Goal: Transaction & Acquisition: Purchase product/service

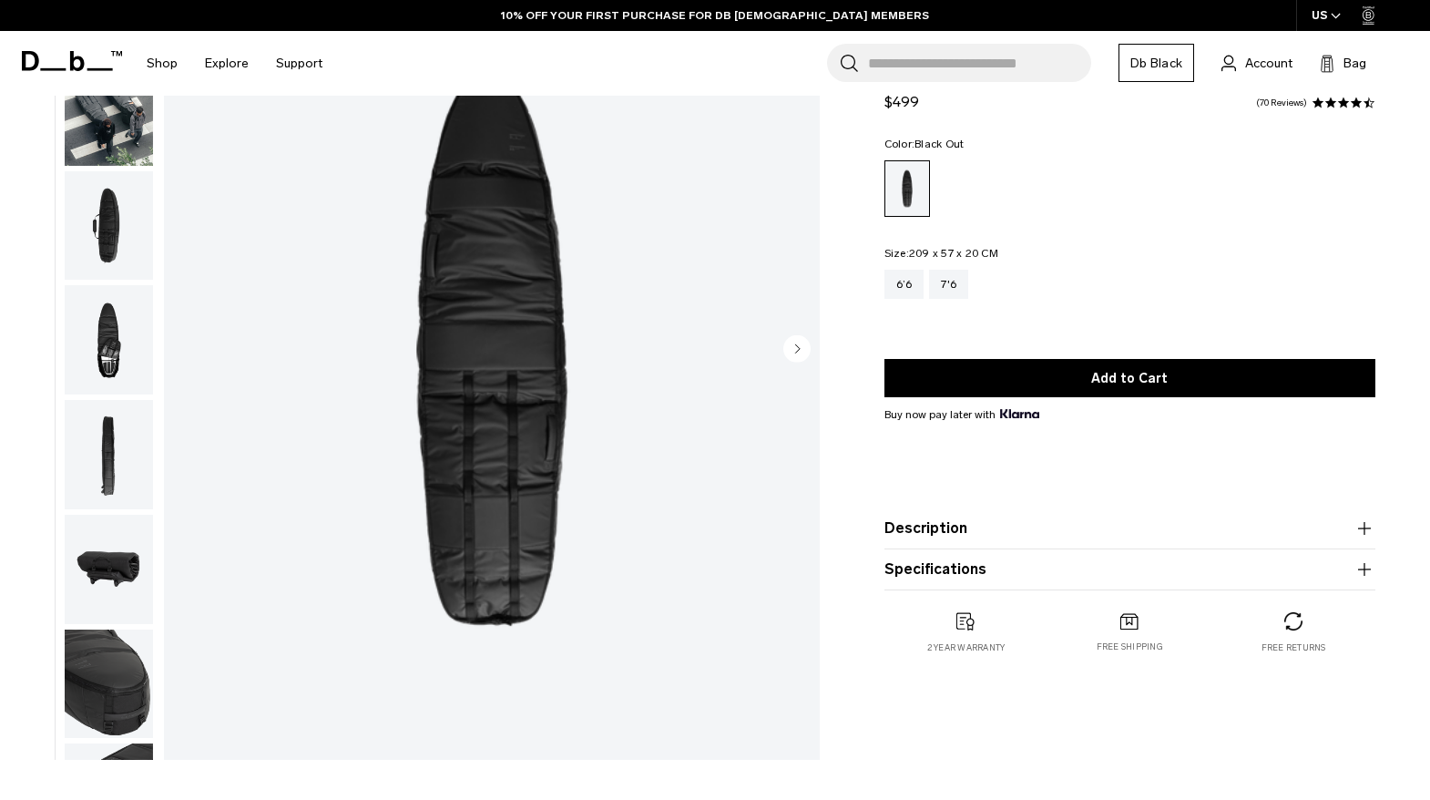
click at [794, 343] on circle "Next slide" at bounding box center [796, 347] width 27 height 27
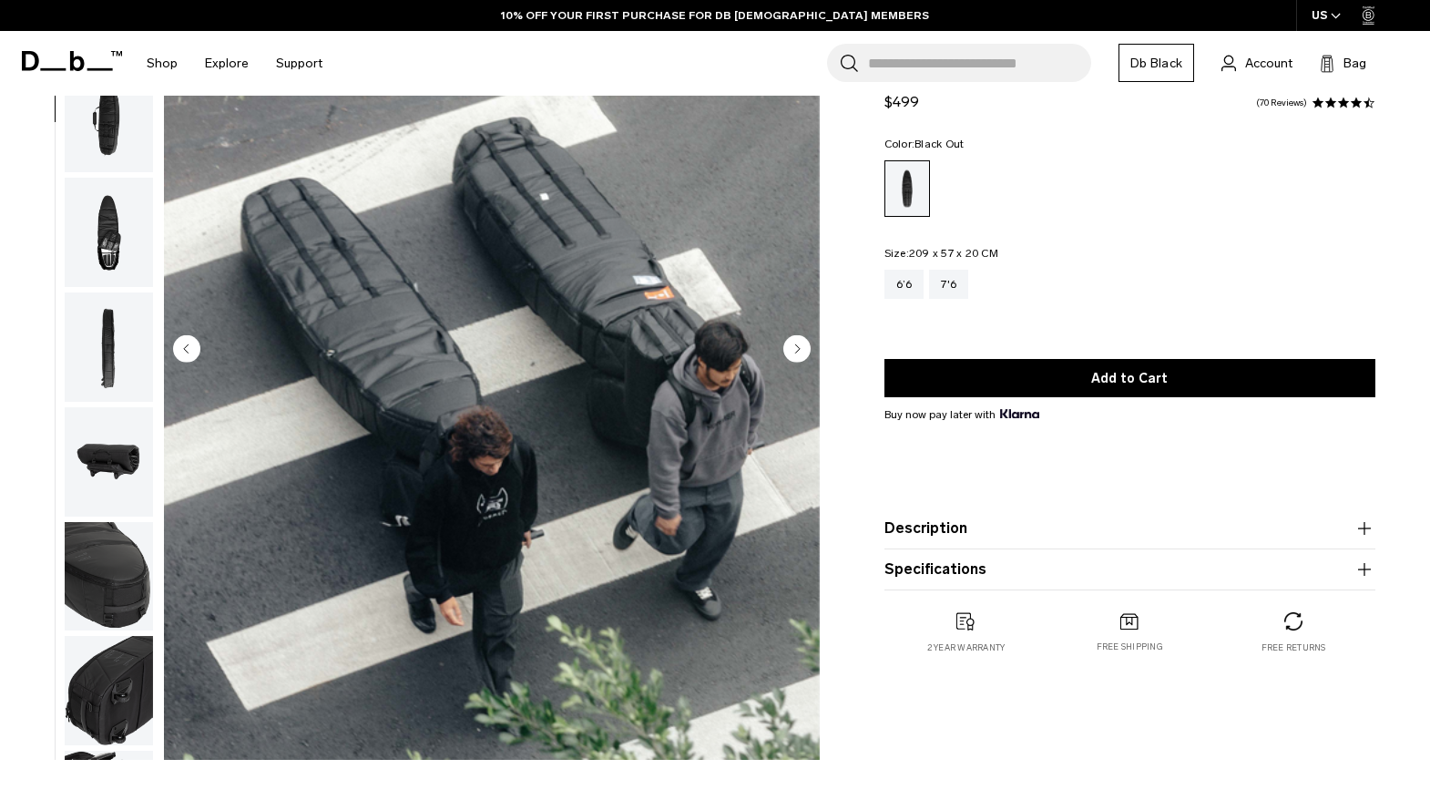
scroll to position [115, 0]
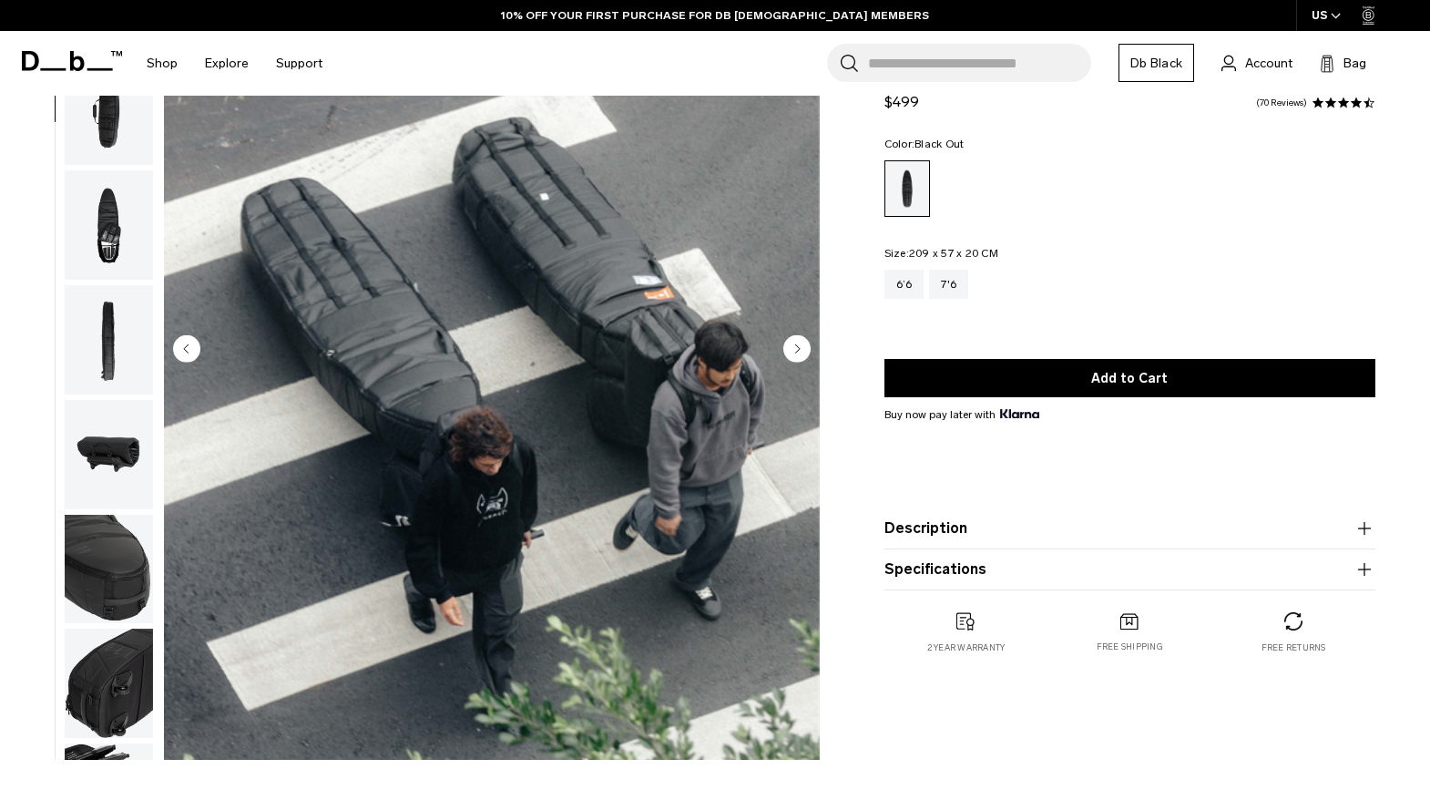
click at [794, 343] on circle "Next slide" at bounding box center [796, 347] width 27 height 27
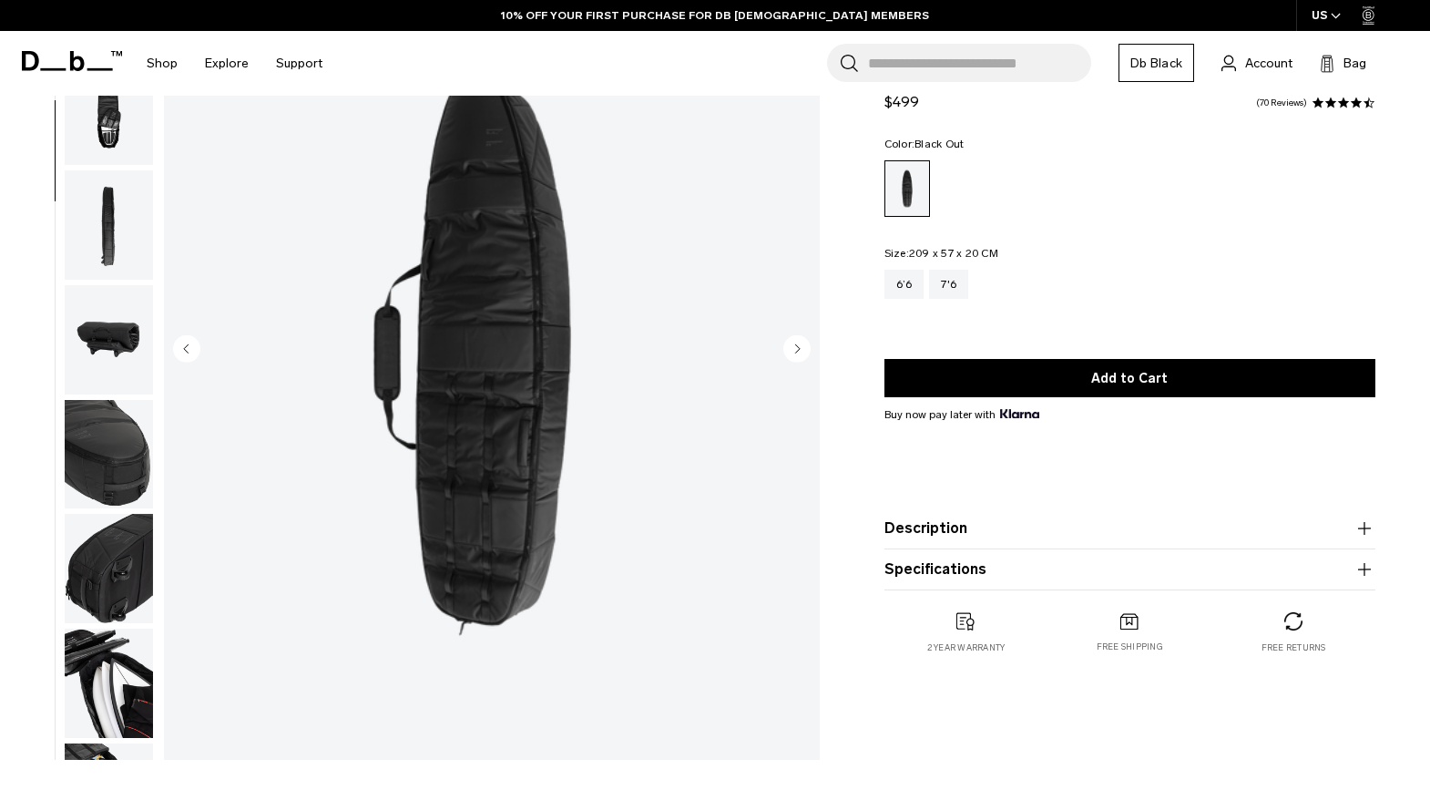
click at [794, 343] on circle "Next slide" at bounding box center [796, 347] width 27 height 27
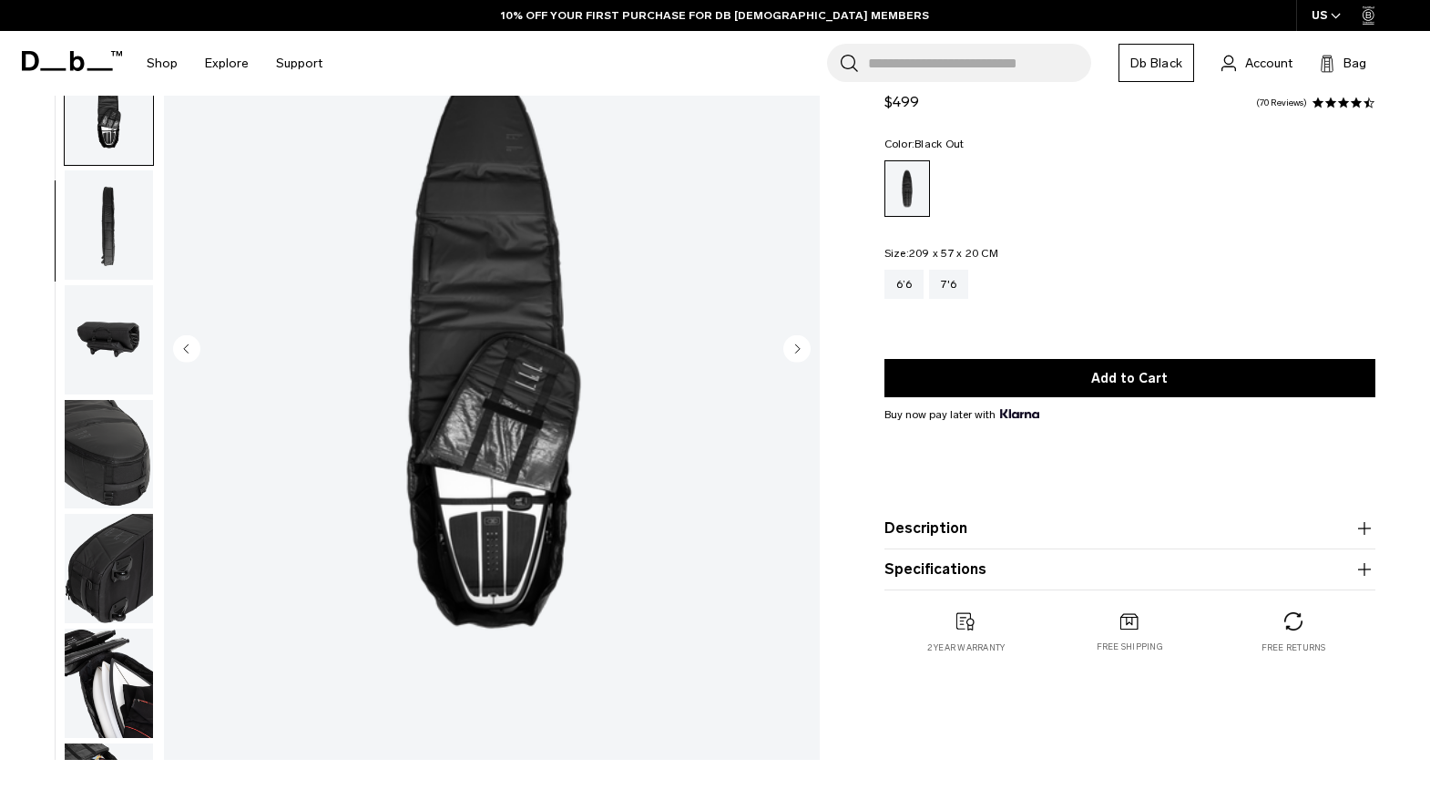
scroll to position [323, 0]
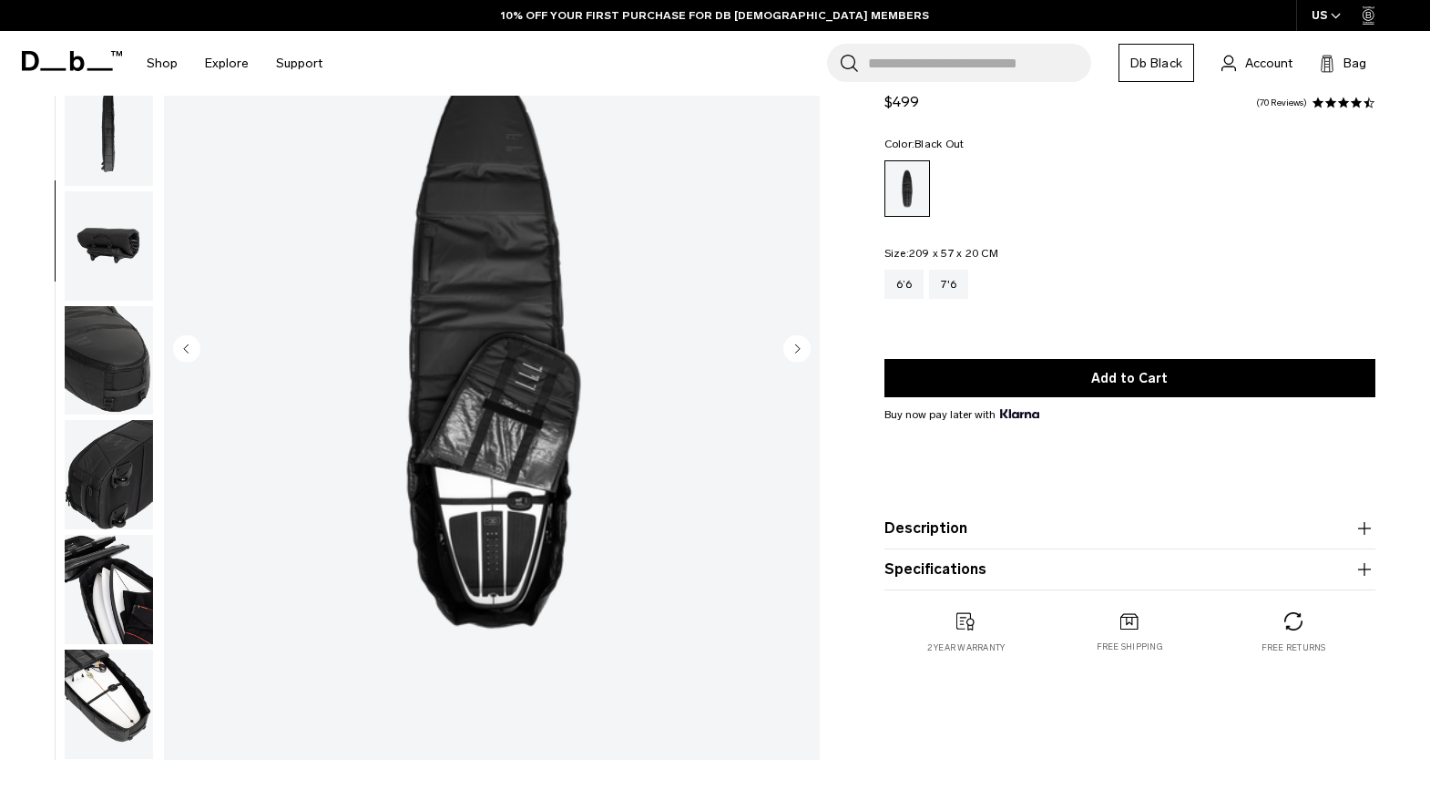
click at [794, 343] on circle "Next slide" at bounding box center [796, 347] width 27 height 27
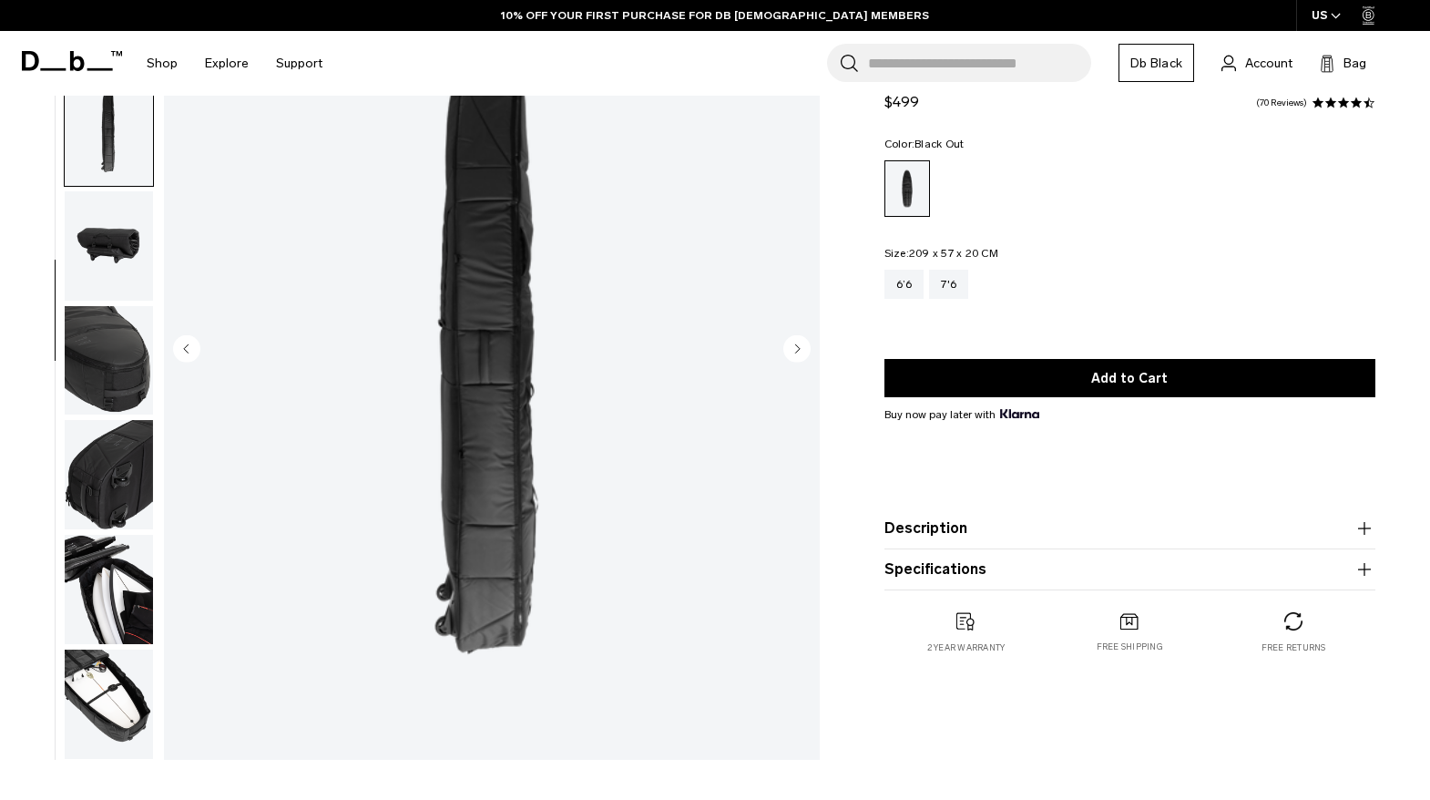
click at [794, 343] on circle "Next slide" at bounding box center [796, 347] width 27 height 27
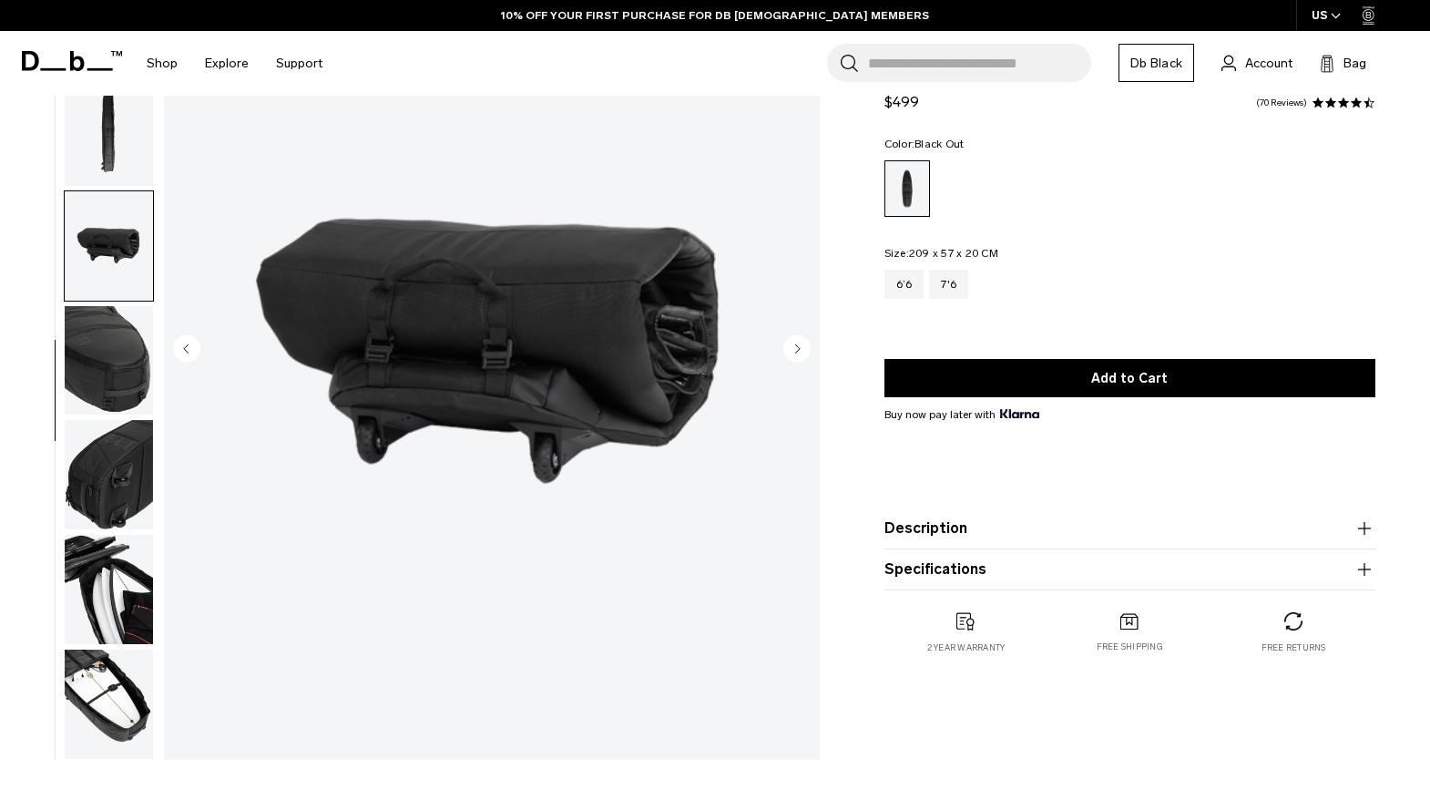
click at [794, 343] on circle "Next slide" at bounding box center [796, 347] width 27 height 27
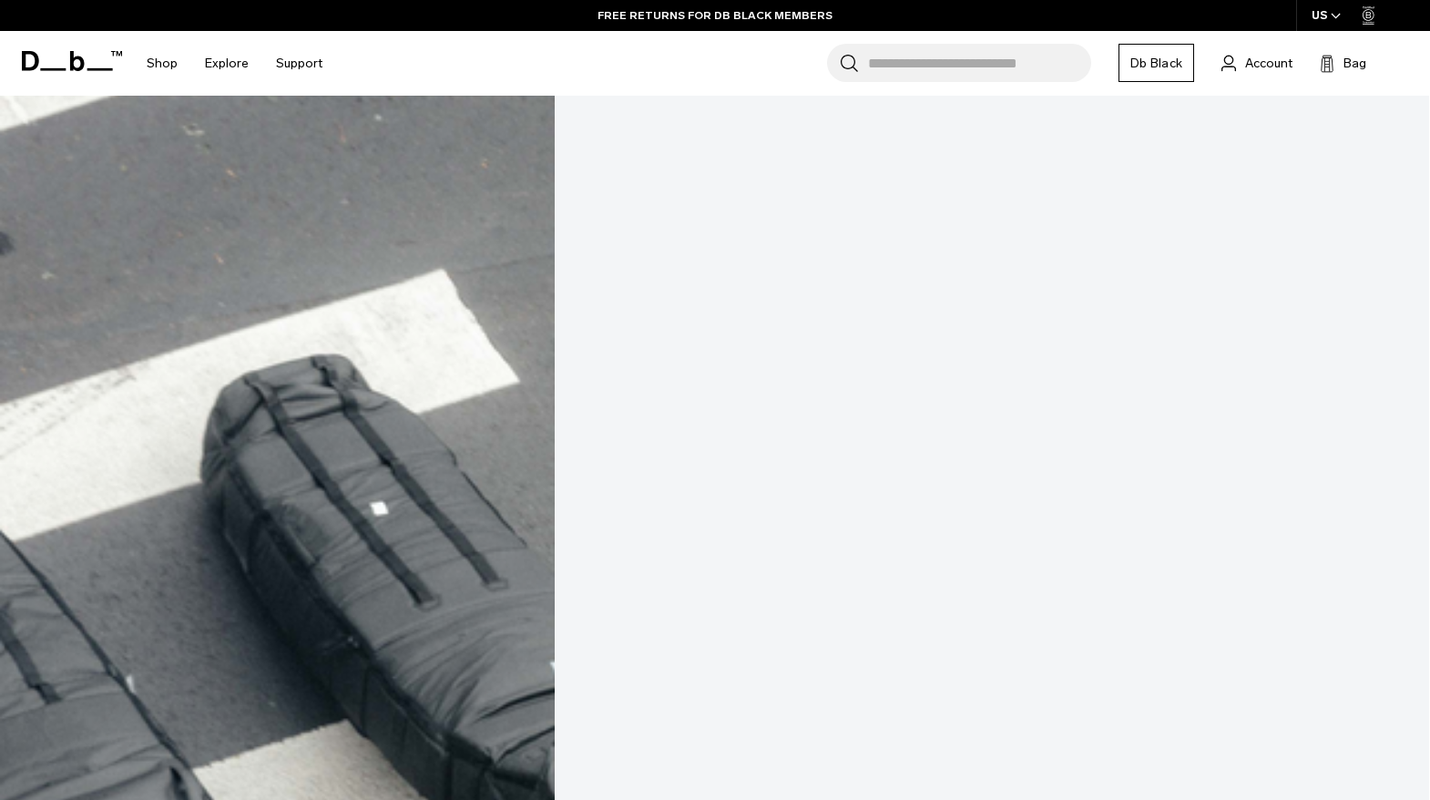
scroll to position [455, 0]
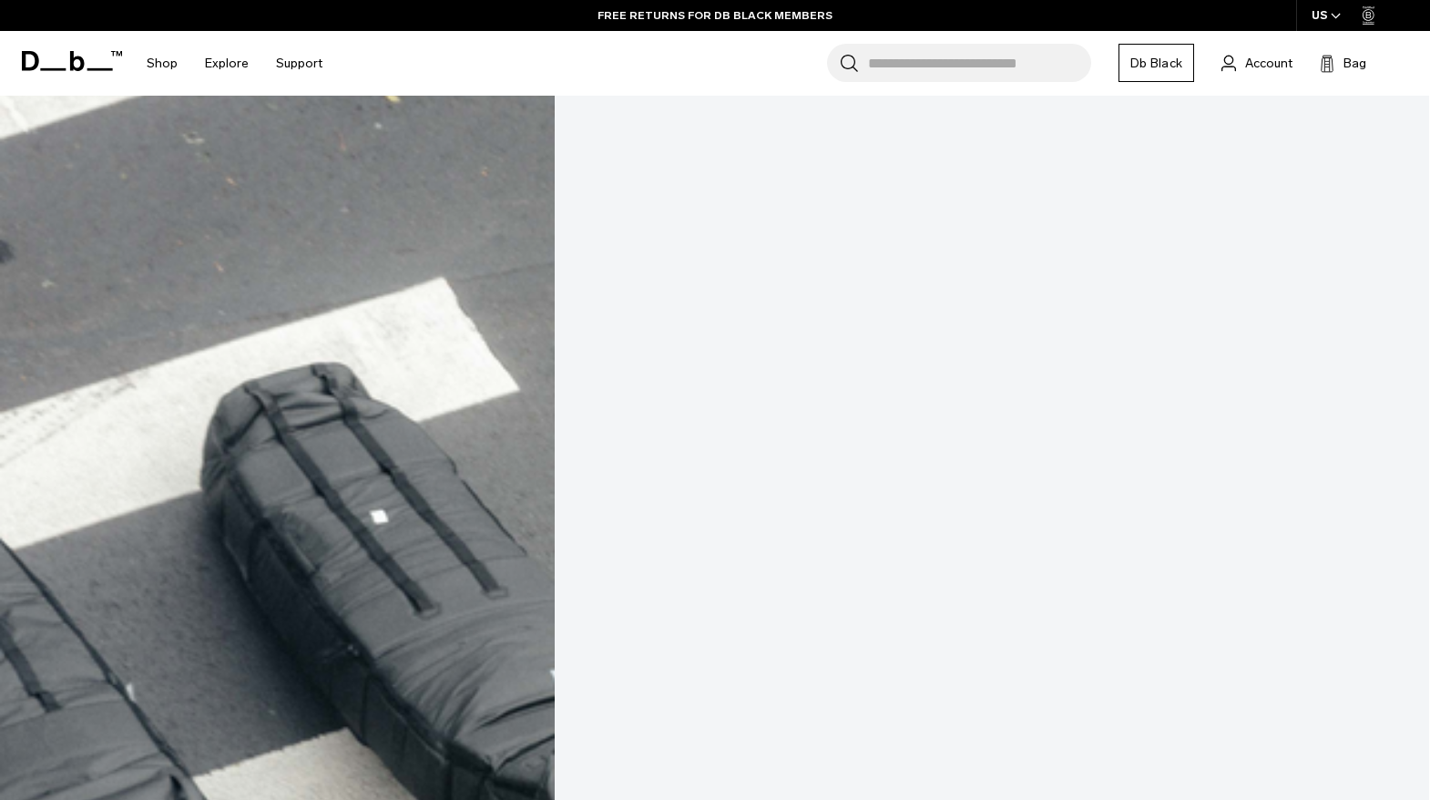
click at [174, 261] on link "Surf Pro Coffin 6'6 - 3-4 Boards" at bounding box center [714, 815] width 1429 height 1588
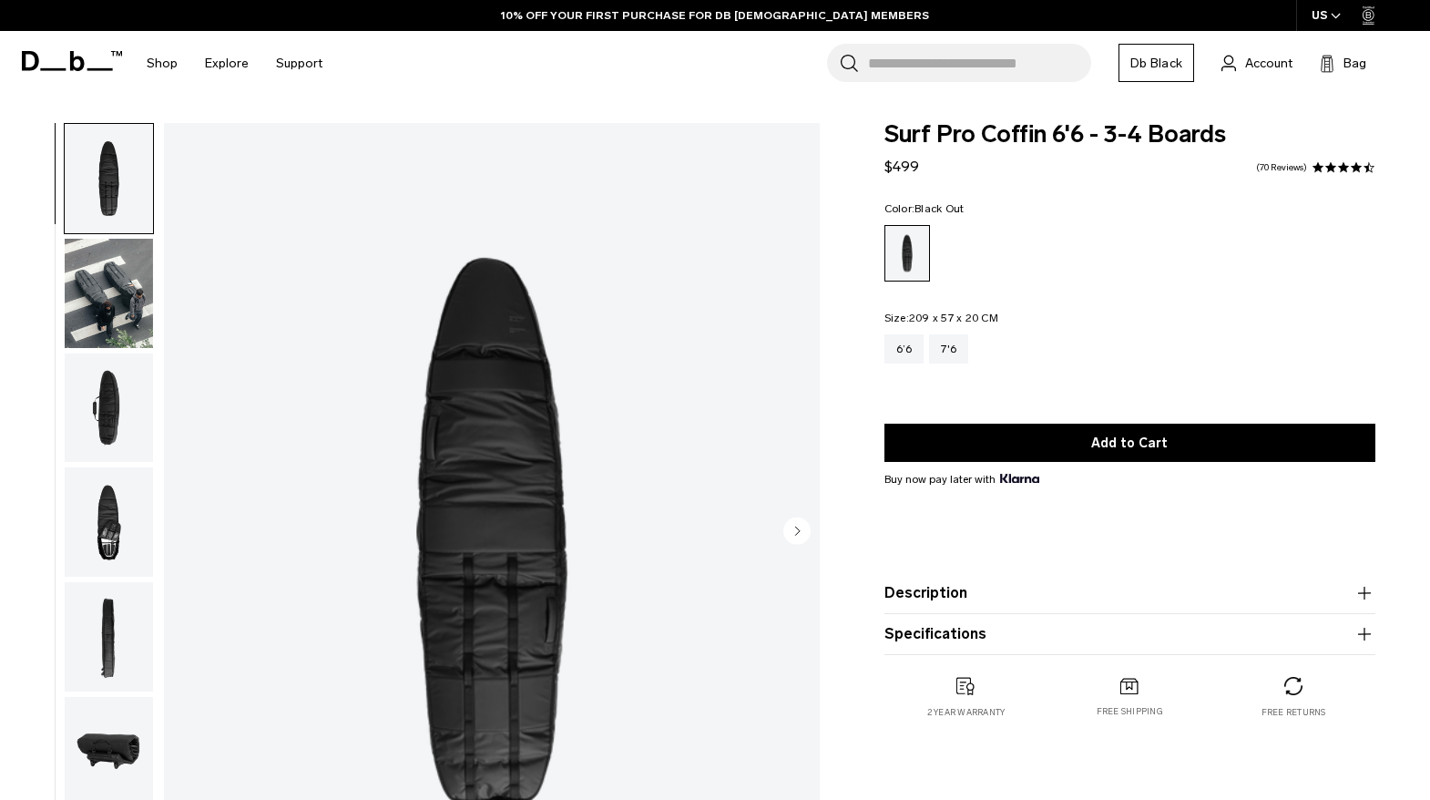
click at [102, 272] on img "button" at bounding box center [109, 293] width 88 height 109
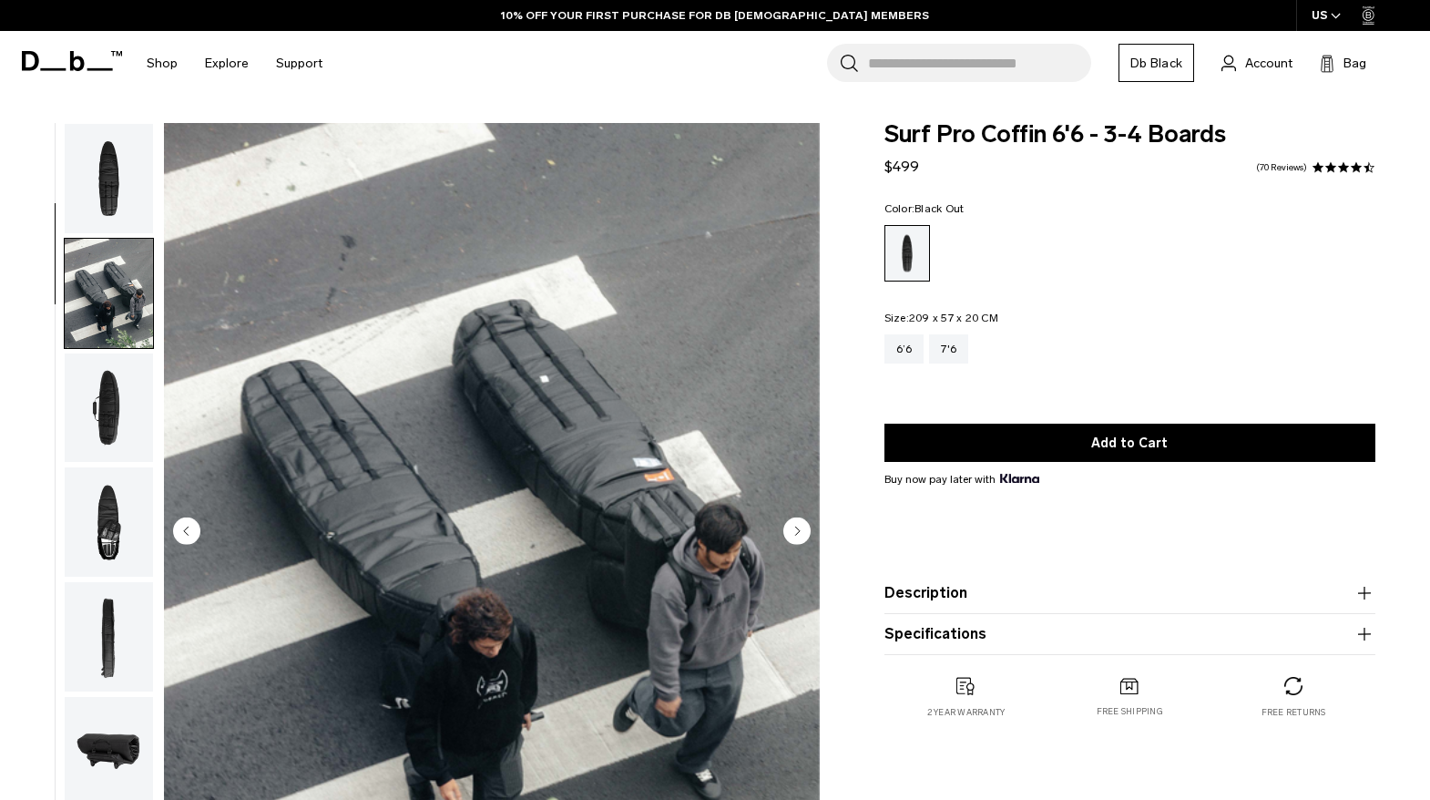
scroll to position [115, 0]
